Goal: Task Accomplishment & Management: Manage account settings

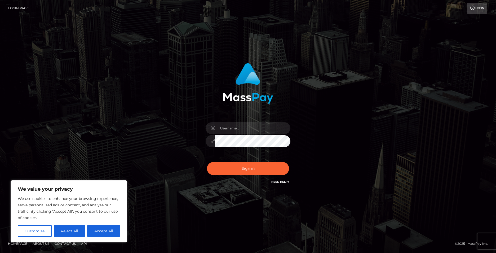
click at [112, 227] on button "Accept All" at bounding box center [103, 231] width 33 height 12
checkbox input "true"
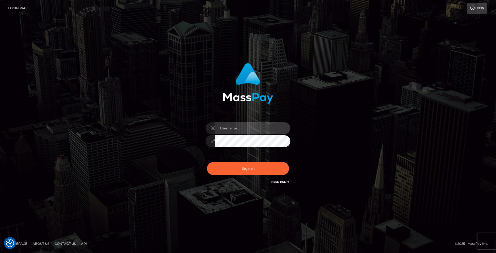
click at [225, 131] on input "text" at bounding box center [252, 128] width 75 height 12
type input "harmandeep"
click at [290, 135] on div at bounding box center [290, 135] width 0 height 0
click at [203, 142] on div "[PERSON_NAME]" at bounding box center [247, 138] width 93 height 41
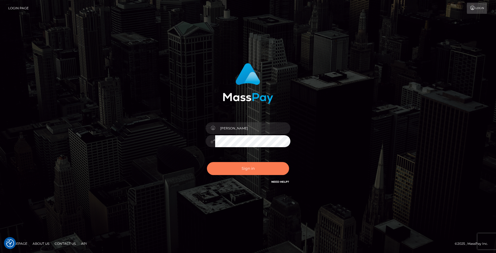
click at [213, 167] on button "Sign in" at bounding box center [248, 168] width 82 height 13
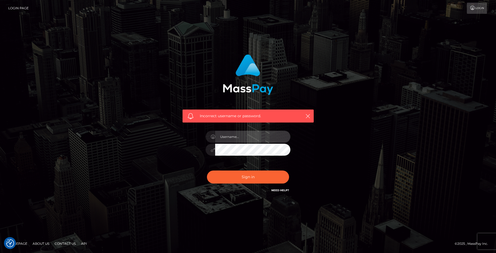
click at [243, 137] on input "text" at bounding box center [252, 137] width 75 height 12
drag, startPoint x: 267, startPoint y: 138, endPoint x: 209, endPoint y: 138, distance: 57.7
click at [209, 138] on div at bounding box center [247, 136] width 85 height 10
drag, startPoint x: 159, startPoint y: 166, endPoint x: 174, endPoint y: 156, distance: 18.1
click at [159, 166] on div "Incorrect username or password." at bounding box center [248, 126] width 302 height 152
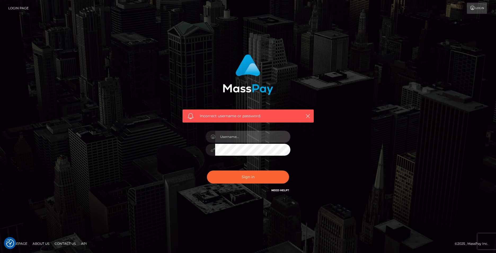
click at [238, 133] on input "text" at bounding box center [252, 137] width 75 height 12
type input "harmandeep.gill@scoutclinical.com"
click at [338, 147] on div "Incorrect username or password. harmandeep.gill@scoutclinical.com" at bounding box center [248, 126] width 302 height 152
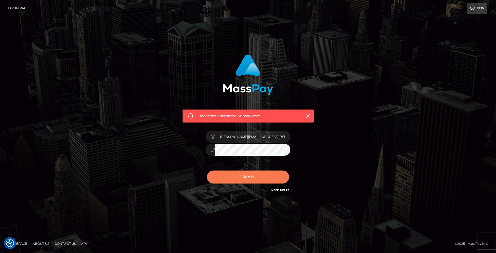
click at [270, 173] on button "Sign in" at bounding box center [248, 176] width 82 height 13
click at [307, 115] on icon "button" at bounding box center [307, 115] width 5 height 5
click at [472, 8] on icon at bounding box center [472, 8] width 6 height 4
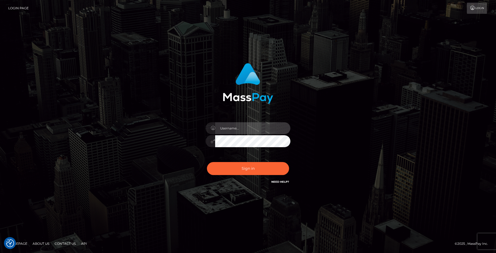
click at [243, 126] on input "text" at bounding box center [252, 128] width 75 height 12
type input "harman.scout"
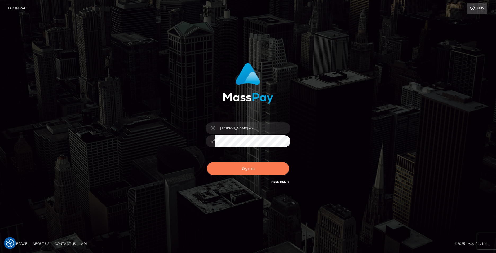
click at [212, 170] on button "Sign in" at bounding box center [248, 168] width 82 height 13
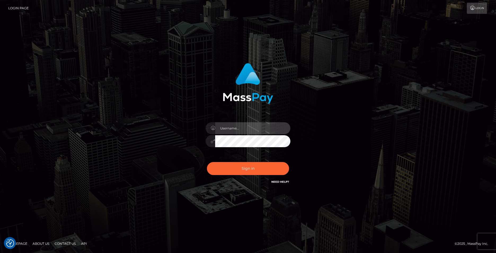
click at [226, 129] on input "text" at bounding box center [252, 128] width 75 height 12
type input "[PERSON_NAME]"
click at [205, 143] on div "[PERSON_NAME]" at bounding box center [247, 138] width 93 height 41
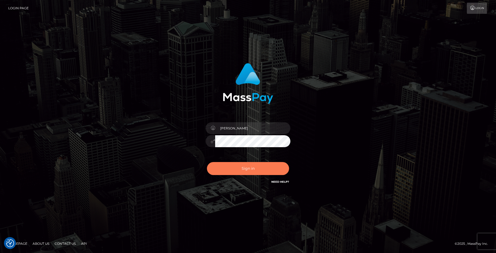
click at [217, 172] on button "Sign in" at bounding box center [248, 168] width 82 height 13
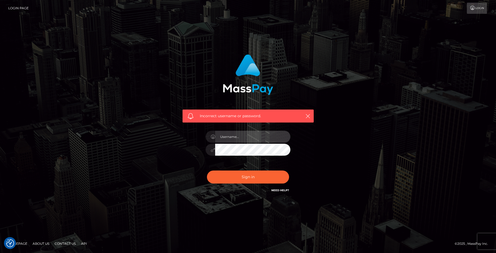
click at [240, 139] on input "text" at bounding box center [252, 137] width 75 height 12
type input "[PERSON_NAME].scout"
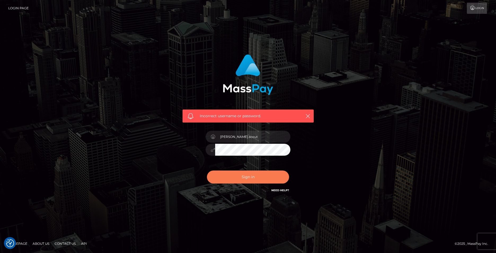
click at [209, 177] on button "Sign in" at bounding box center [248, 176] width 82 height 13
click at [163, 167] on div "Incorrect username or password." at bounding box center [248, 126] width 302 height 152
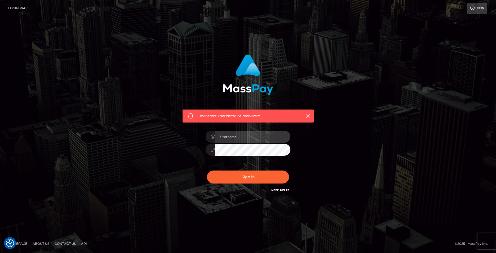
click at [241, 137] on input "text" at bounding box center [252, 137] width 75 height 12
click at [325, 209] on div "Incorrect username or password." at bounding box center [248, 127] width 496 height 232
click at [277, 188] on link "Need Help?" at bounding box center [280, 189] width 18 height 3
click at [279, 190] on link "Need Help?" at bounding box center [280, 189] width 18 height 3
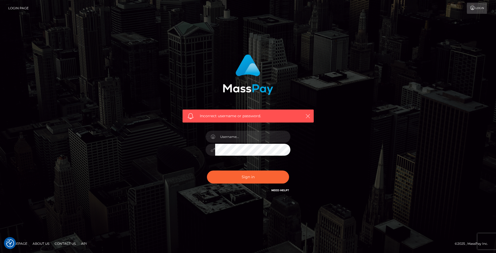
click at [308, 116] on icon "button" at bounding box center [307, 115] width 5 height 5
click at [239, 141] on input "text" at bounding box center [252, 137] width 75 height 12
type input "harman.scout"
click at [218, 181] on button "Sign in" at bounding box center [248, 176] width 82 height 13
